Goal: Check status

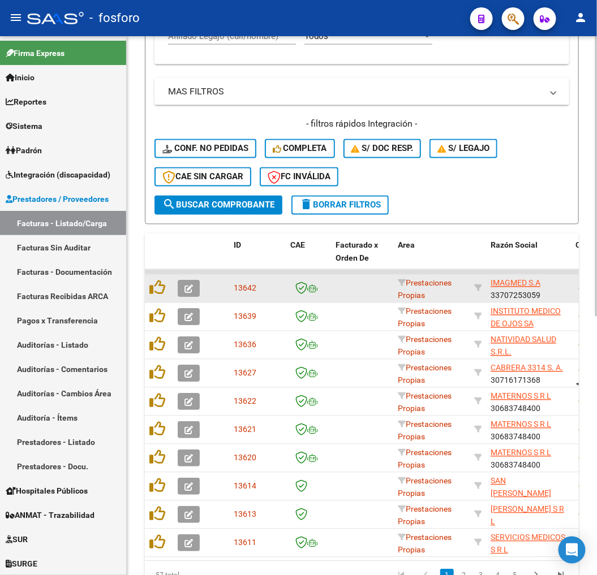
scroll to position [2, 0]
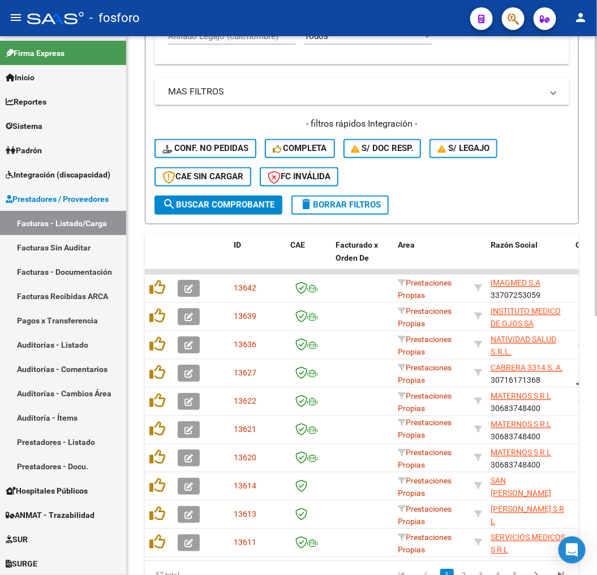
click at [352, 207] on span "delete Borrar Filtros" at bounding box center [339, 205] width 81 height 10
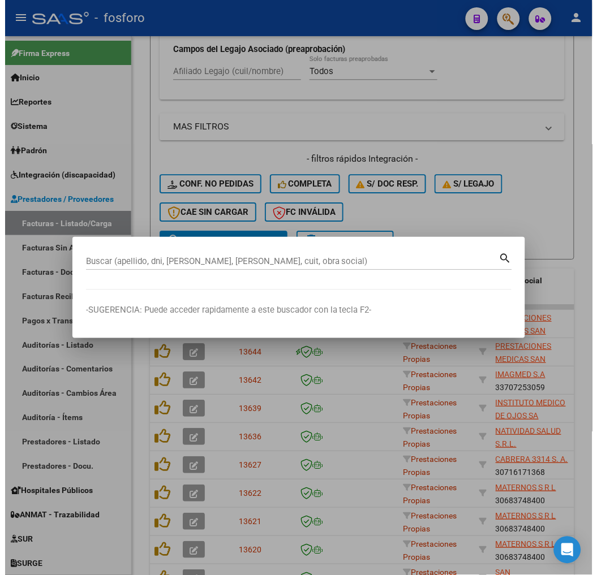
scroll to position [475, 0]
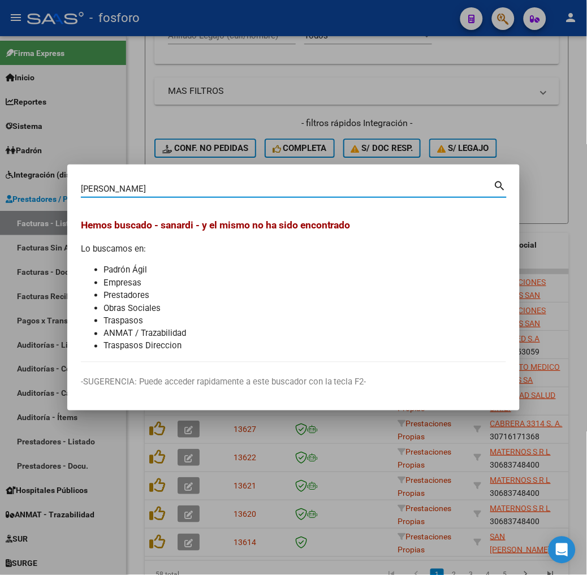
type input "[PERSON_NAME]"
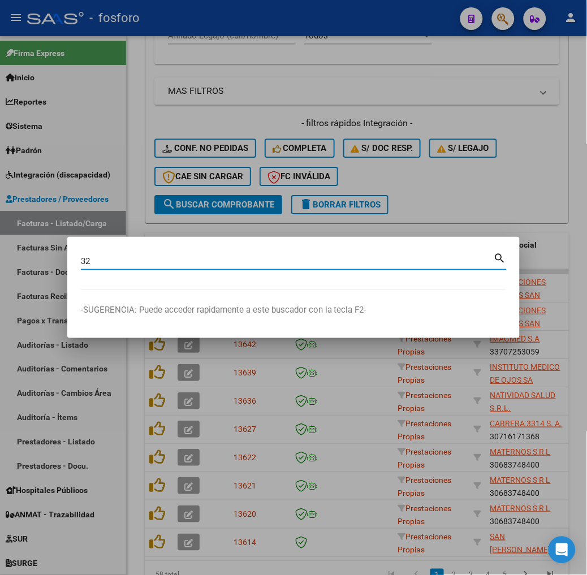
type input "3"
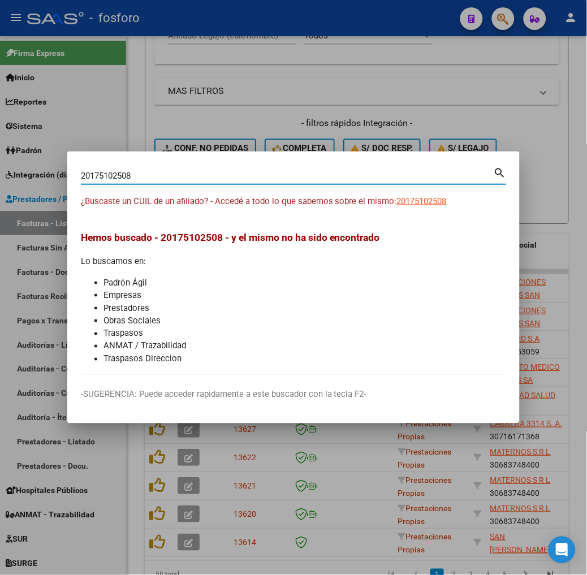
click at [81, 174] on input "20175102508" at bounding box center [287, 176] width 413 height 10
click at [106, 171] on input "20175102508" at bounding box center [287, 176] width 413 height 10
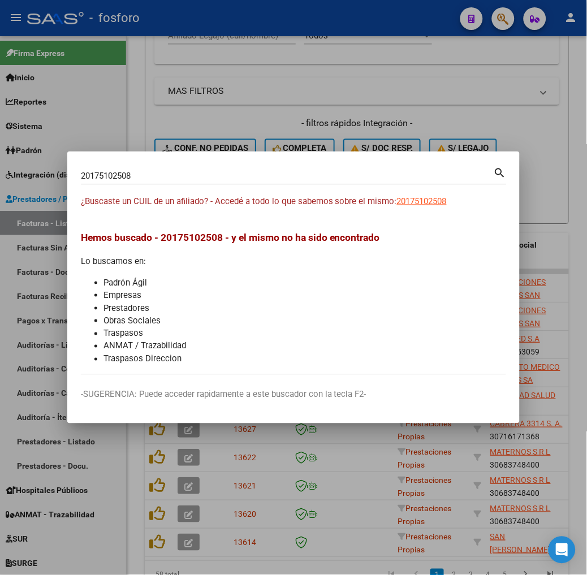
click at [143, 232] on span "Hemos buscado - 20175102508 - y el mismo no ha sido encontrado" at bounding box center [230, 237] width 299 height 11
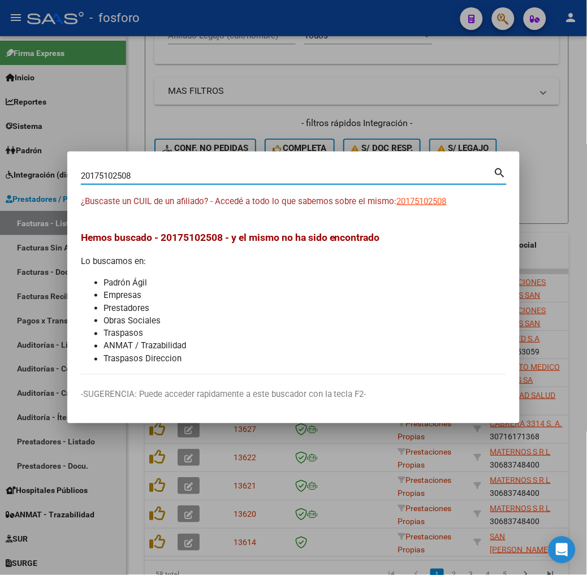
click at [118, 181] on input "20175102508" at bounding box center [287, 176] width 413 height 10
click at [96, 174] on input "20175102508" at bounding box center [287, 176] width 413 height 10
drag, startPoint x: 179, startPoint y: 177, endPoint x: 76, endPoint y: 94, distance: 131.9
click at [0, 146] on html "menu - fosforo person Firma Express Inicio Instructivos Contacto OS Reportes SU…" at bounding box center [293, 287] width 587 height 575
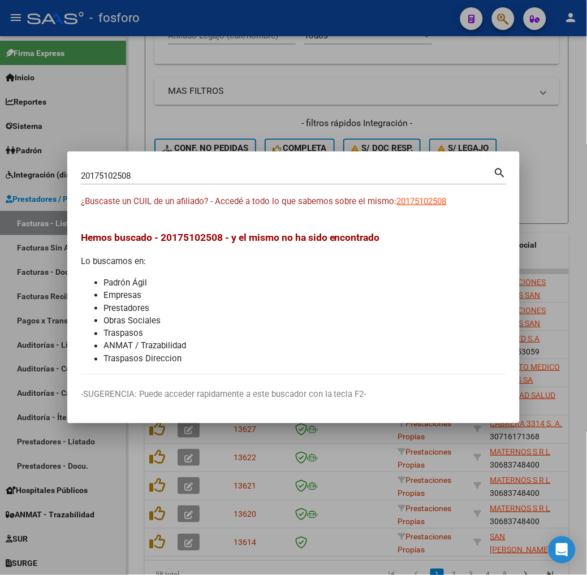
click at [175, 168] on div "20175102508 Buscar (apellido, dni, [PERSON_NAME], [PERSON_NAME], cuit, obra soc…" at bounding box center [287, 175] width 413 height 17
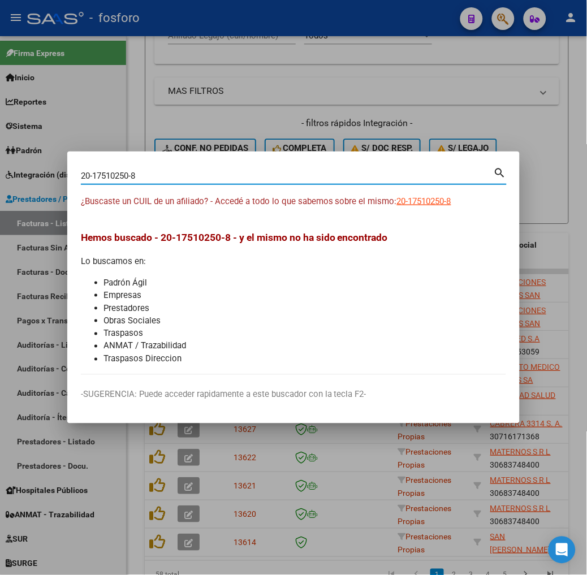
type input "20175102508"
click at [262, 236] on span "Hemos buscado - 20175102508 - y el mismo no ha sido encontrado" at bounding box center [230, 237] width 299 height 11
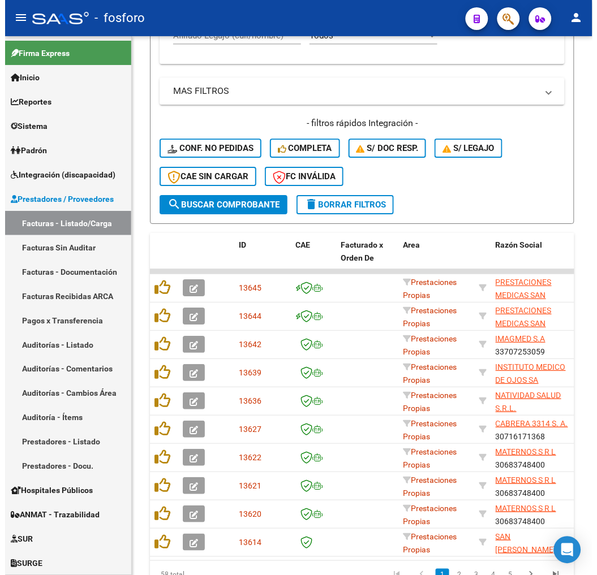
scroll to position [440, 0]
